Goal: Task Accomplishment & Management: Complete application form

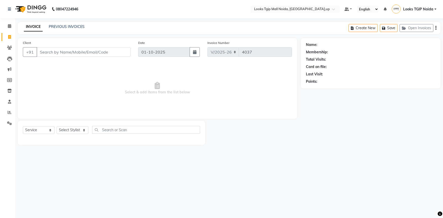
select select "4358"
select select "service"
click at [6, 29] on link "Calendar" at bounding box center [8, 26] width 12 height 8
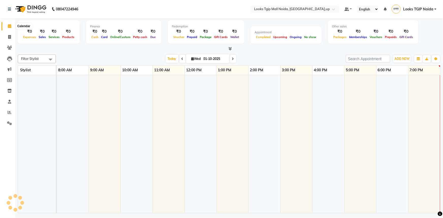
click at [7, 28] on span at bounding box center [9, 26] width 9 height 6
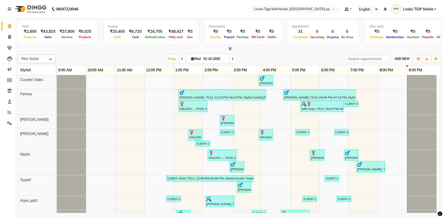
click at [397, 57] on span "ADD NEW" at bounding box center [401, 59] width 15 height 4
click at [396, 72] on link "Add Invoice" at bounding box center [390, 75] width 40 height 7
select select "service"
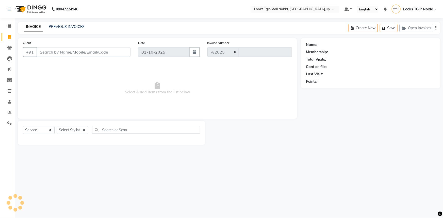
select select "4358"
type input "4037"
click at [81, 53] on input "Client" at bounding box center [84, 52] width 94 height 10
drag, startPoint x: 75, startPoint y: 132, endPoint x: 75, endPoint y: 116, distance: 16.0
click at [75, 132] on select "Select Stylist" at bounding box center [73, 130] width 32 height 8
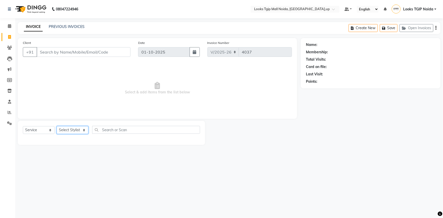
select select "50666"
click at [57, 126] on select "Select Stylist [PERSON_NAME] Arun_pdct [PERSON_NAME] Counter Sales Farooq Gauta…" at bounding box center [73, 130] width 32 height 8
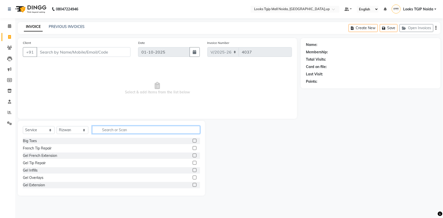
click at [120, 132] on input "text" at bounding box center [146, 130] width 108 height 8
type input "cut"
click at [40, 151] on div "Stylist Cut(M)" at bounding box center [34, 148] width 22 height 5
checkbox input "false"
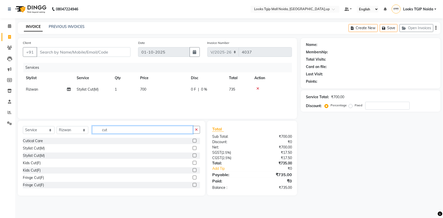
drag, startPoint x: 74, startPoint y: 126, endPoint x: 64, endPoint y: 126, distance: 9.9
click at [64, 126] on div "Select Service Product Membership Package Voucher Prepaid Gift Card Select Styl…" at bounding box center [111, 132] width 177 height 12
type input "beard"
click at [47, 146] on div "Beard Trimming" at bounding box center [36, 148] width 26 height 5
checkbox input "false"
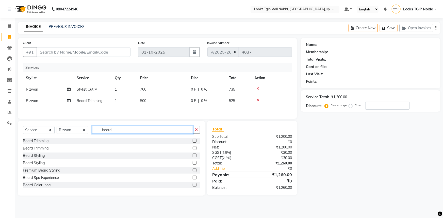
click at [143, 128] on input "beard" at bounding box center [142, 130] width 101 height 8
click at [78, 131] on div "Select Service Product Membership Package Voucher Prepaid Gift Card Select Styl…" at bounding box center [111, 132] width 177 height 12
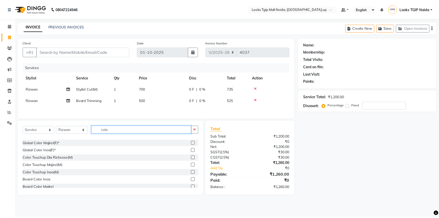
scroll to position [23, 0]
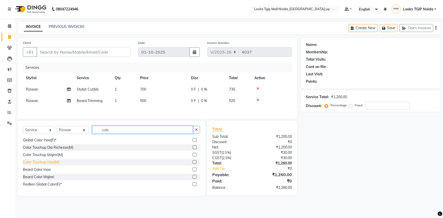
type input "colo"
click at [53, 162] on div "Color Touchup Inoa(M)" at bounding box center [41, 162] width 37 height 5
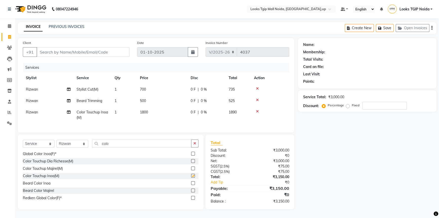
checkbox input "false"
click at [124, 144] on input "colo" at bounding box center [141, 144] width 99 height 8
drag, startPoint x: 125, startPoint y: 143, endPoint x: 0, endPoint y: 129, distance: 125.4
click at [0, 131] on app-home "08047224946 Select Location × Looks Tgip Mall [GEOGRAPHIC_DATA], [GEOGRAPHIC_DA…" at bounding box center [219, 108] width 439 height 217
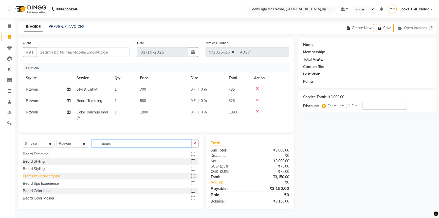
type input "beard"
click at [36, 194] on div "Beard Color Inoa" at bounding box center [37, 190] width 28 height 5
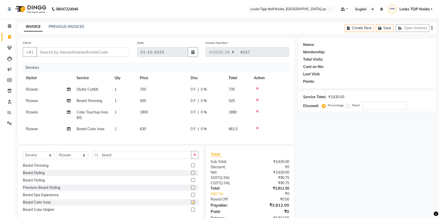
checkbox input "false"
click at [165, 115] on td "1800" at bounding box center [162, 115] width 51 height 17
select select "50666"
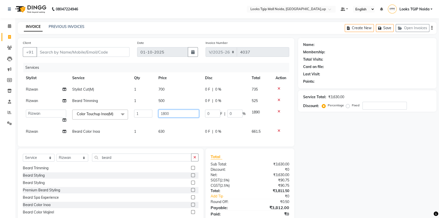
drag, startPoint x: 174, startPoint y: 111, endPoint x: 126, endPoint y: 108, distance: 47.9
click at [129, 108] on tr "[PERSON_NAME] Arjun_pdct Arun_pdct [PERSON_NAME] Counter Sales Farooq Gautam_pd…" at bounding box center [156, 116] width 267 height 19
type input "1500"
click at [198, 123] on tbody "[PERSON_NAME] Stylist Cut(M) 1 700 0 F | 0 % 735 [PERSON_NAME] Trimming 1 500 0…" at bounding box center [156, 111] width 267 height 54
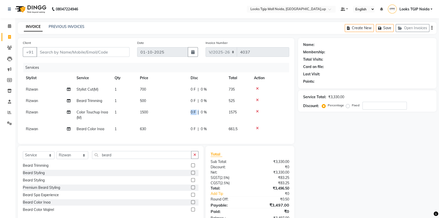
drag, startPoint x: 198, startPoint y: 123, endPoint x: 130, endPoint y: 116, distance: 67.9
click at [127, 113] on tr "[PERSON_NAME] Color Touchup Inoa(M) 1 1500 0 F | 0 % 1575" at bounding box center [156, 115] width 267 height 17
click at [174, 128] on td "630" at bounding box center [162, 128] width 51 height 11
select select "50666"
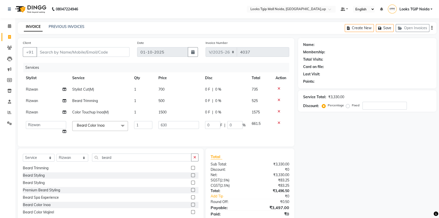
click at [108, 111] on tbody "[PERSON_NAME] Stylist Cut(M) 1 700 0 F | 0 % 735 [PERSON_NAME] Trimming 1 500 0…" at bounding box center [156, 111] width 267 height 54
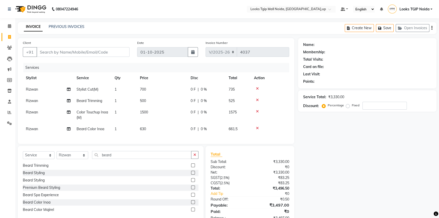
click at [173, 132] on td "630" at bounding box center [162, 128] width 51 height 11
select select "50666"
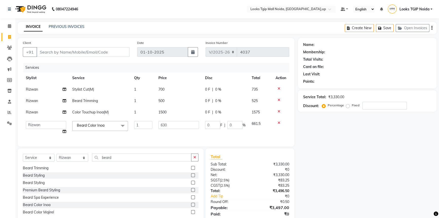
click at [178, 124] on input "630" at bounding box center [179, 125] width 41 height 8
drag, startPoint x: 178, startPoint y: 124, endPoint x: 126, endPoint y: 117, distance: 52.2
click at [126, 117] on tbody "[PERSON_NAME] Stylist Cut(M) 1 700 0 F | 0 % 735 [PERSON_NAME] Trimming 1 500 0…" at bounding box center [156, 111] width 267 height 54
type input "600"
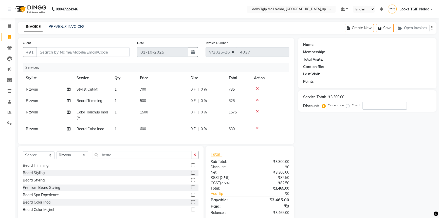
click at [270, 164] on div "Total Sub Total: ₹3,300.00 Discount: ₹0 Net: ₹3,300.00 SGST ( 2.5% ) ₹82.50 CGS…" at bounding box center [250, 183] width 79 height 64
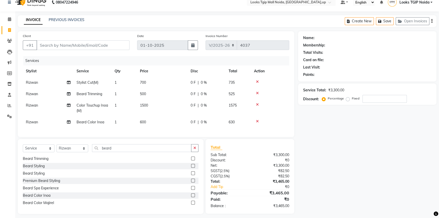
scroll to position [14, 0]
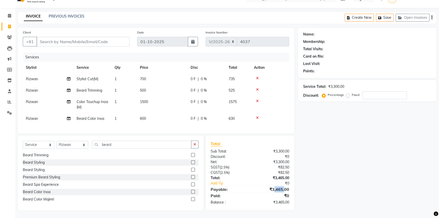
drag, startPoint x: 275, startPoint y: 188, endPoint x: 285, endPoint y: 188, distance: 10.7
click at [285, 188] on div "₹3,465.00" at bounding box center [271, 189] width 43 height 6
click at [277, 174] on div "₹82.50" at bounding box center [271, 172] width 43 height 5
click at [270, 182] on div "₹0" at bounding box center [275, 183] width 36 height 5
click at [87, 38] on input "Client" at bounding box center [83, 42] width 93 height 10
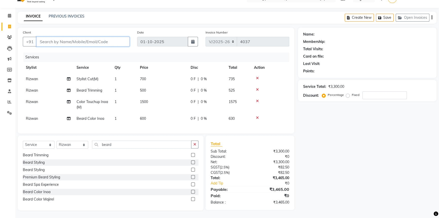
click at [85, 40] on input "Client" at bounding box center [83, 42] width 93 height 10
type input "8"
type input "0"
type input "8860631385"
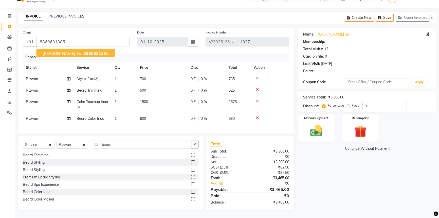
select select "1: Object"
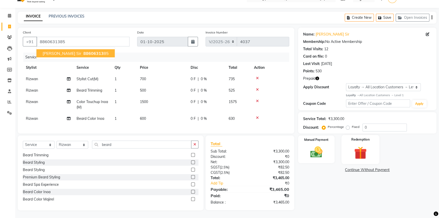
click at [351, 140] on div "Redemption" at bounding box center [361, 149] width 38 height 29
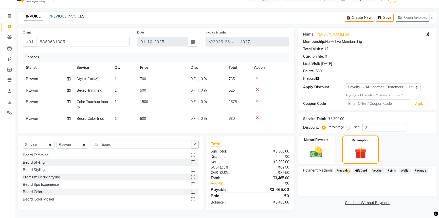
click at [340, 168] on span "Prepaid 1" at bounding box center [343, 171] width 16 height 6
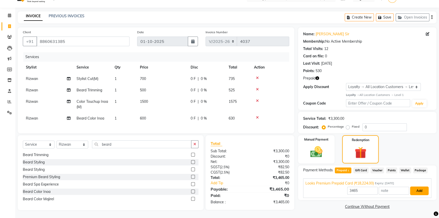
click at [417, 187] on button "Add" at bounding box center [420, 190] width 19 height 9
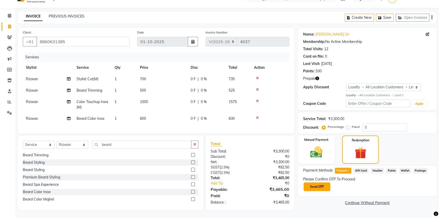
click at [320, 183] on button "Send OTP" at bounding box center [317, 186] width 27 height 9
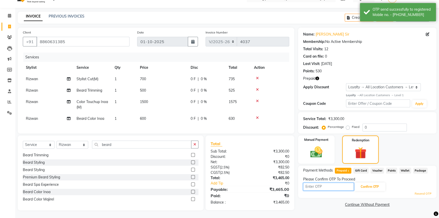
click at [335, 183] on input "text" at bounding box center [328, 187] width 51 height 8
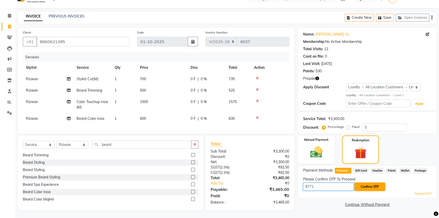
type input "8771"
click at [376, 182] on button "Confirm OTP" at bounding box center [370, 186] width 31 height 9
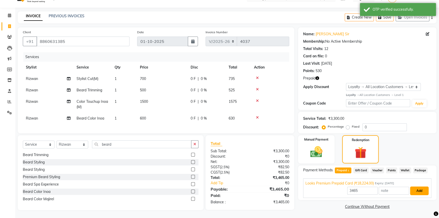
click at [423, 189] on button "Add" at bounding box center [420, 190] width 19 height 9
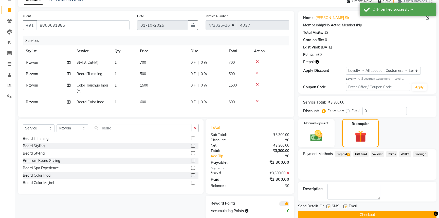
scroll to position [39, 0]
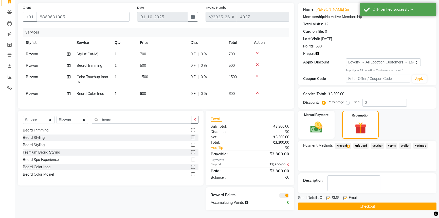
click at [373, 202] on button "Checkout" at bounding box center [367, 206] width 139 height 8
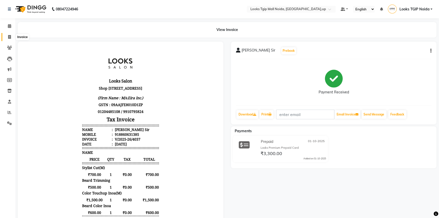
click at [10, 39] on icon at bounding box center [9, 37] width 3 height 4
select select "service"
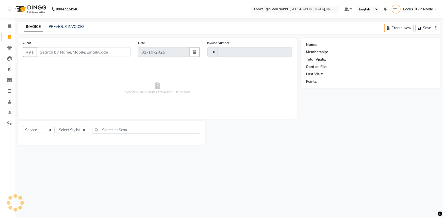
type input "4038"
select select "4358"
click at [59, 52] on input "Client" at bounding box center [84, 52] width 94 height 10
type input "77777777777"
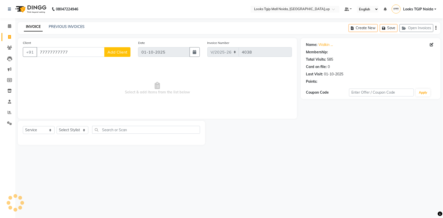
select select "1: Object"
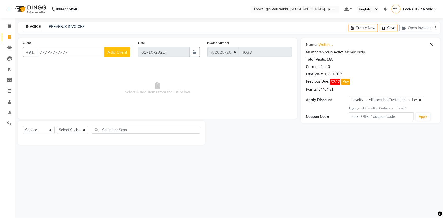
click at [56, 129] on div "Select Service Product Membership Package Voucher Prepaid Gift Card Select Styl…" at bounding box center [111, 132] width 177 height 12
click at [61, 129] on select "Select Stylist [PERSON_NAME] Arun_pdct [PERSON_NAME] Counter Sales Farooq Gauta…" at bounding box center [73, 130] width 32 height 8
select select "43888"
click at [57, 126] on select "Select Stylist [PERSON_NAME] Arun_pdct [PERSON_NAME] Counter Sales Farooq Gauta…" at bounding box center [73, 130] width 32 height 8
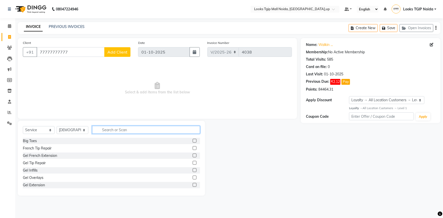
click at [107, 133] on input "text" at bounding box center [146, 130] width 108 height 8
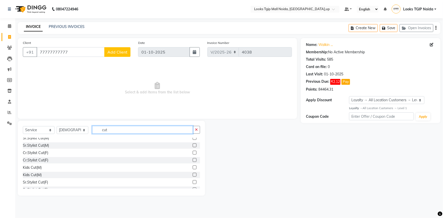
scroll to position [46, 0]
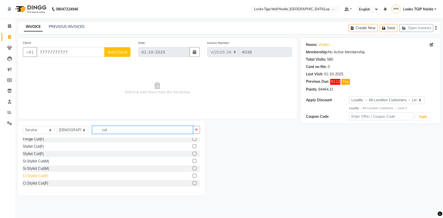
type input "cut"
click at [37, 178] on div "Cr.Stylist Cut(F)" at bounding box center [35, 175] width 25 height 5
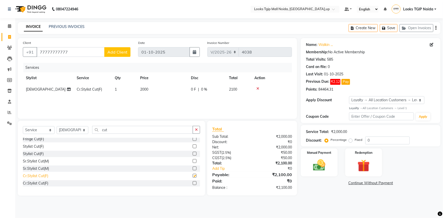
checkbox input "false"
click at [157, 88] on td "2000" at bounding box center [162, 89] width 51 height 11
select select "43888"
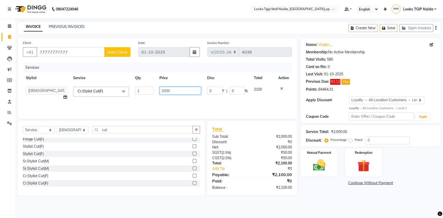
drag, startPoint x: 175, startPoint y: 93, endPoint x: 152, endPoint y: 96, distance: 22.8
click at [152, 96] on tr "[PERSON_NAME] Arun_pdct [PERSON_NAME] Counter Sales Farooq Gautam_pdct Guri kai…" at bounding box center [157, 93] width 269 height 19
type input "1500"
click at [159, 106] on div "Services Stylist Service Qty Price Disc Total Action [PERSON_NAME] Arun_pdct [P…" at bounding box center [157, 88] width 269 height 51
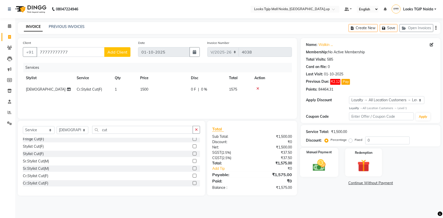
click at [327, 155] on div "Manual Payment" at bounding box center [319, 162] width 38 height 29
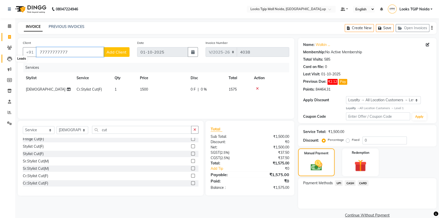
drag, startPoint x: 72, startPoint y: 52, endPoint x: 13, endPoint y: 58, distance: 59.9
click at [13, 58] on app-home "08047224946 Select Location × Looks Tgip Mall [GEOGRAPHIC_DATA], [GEOGRAPHIC_DA…" at bounding box center [219, 113] width 439 height 227
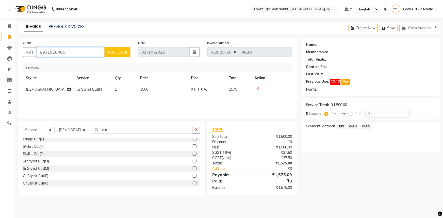
type input "8931910485"
click at [111, 53] on span "Add Client" at bounding box center [117, 51] width 20 height 5
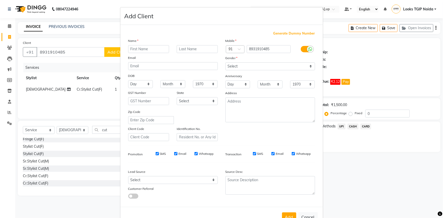
click at [147, 49] on input "text" at bounding box center [148, 49] width 41 height 8
type input "[PERSON_NAME]"
click at [190, 49] on input "text" at bounding box center [197, 49] width 41 height 8
type input "mam"
click at [273, 67] on select "Select [DEMOGRAPHIC_DATA] [DEMOGRAPHIC_DATA] Other Prefer Not To Say" at bounding box center [270, 66] width 90 height 8
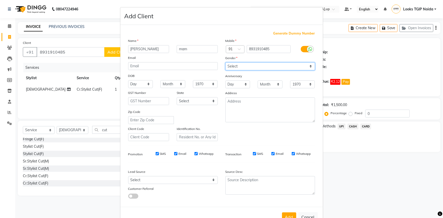
select select "[DEMOGRAPHIC_DATA]"
click at [225, 62] on select "Select [DEMOGRAPHIC_DATA] [DEMOGRAPHIC_DATA] Other Prefer Not To Say" at bounding box center [270, 66] width 90 height 8
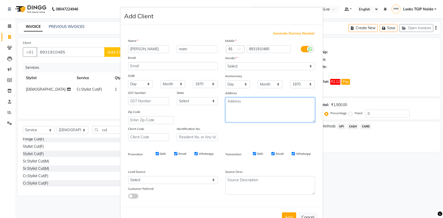
click at [251, 109] on textarea at bounding box center [270, 109] width 90 height 25
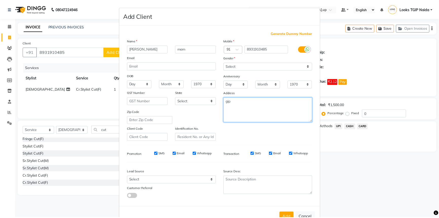
scroll to position [18, 0]
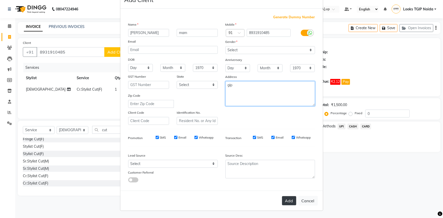
type textarea "gip"
click at [287, 199] on button "Add" at bounding box center [289, 200] width 14 height 9
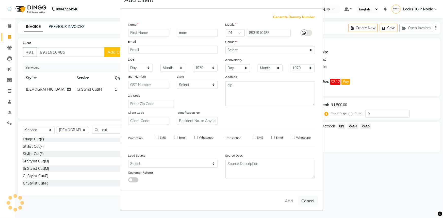
select select
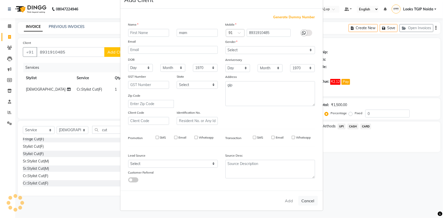
select select
checkbox input "false"
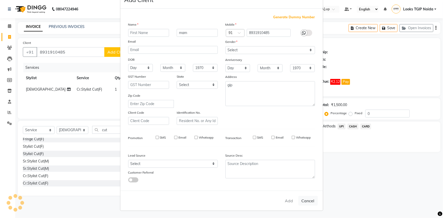
checkbox input "false"
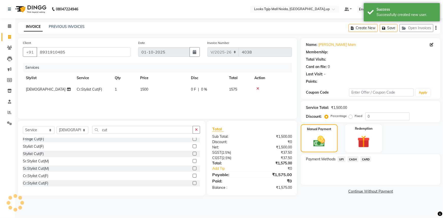
select select "1: Object"
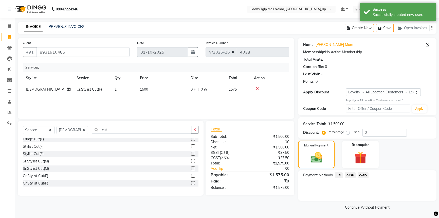
click at [337, 175] on span "UPI" at bounding box center [339, 175] width 8 height 6
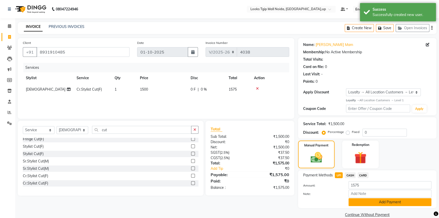
click at [390, 204] on button "Add Payment" at bounding box center [390, 202] width 83 height 8
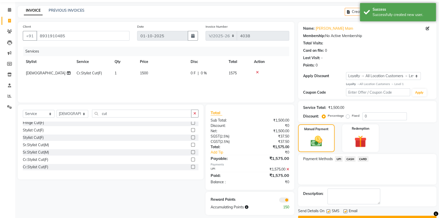
scroll to position [29, 0]
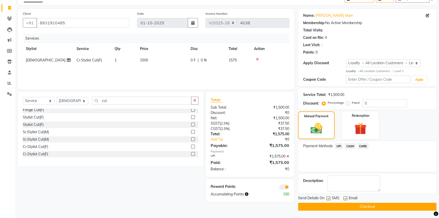
click at [373, 207] on button "Checkout" at bounding box center [367, 207] width 139 height 8
